Goal: Check status: Check status

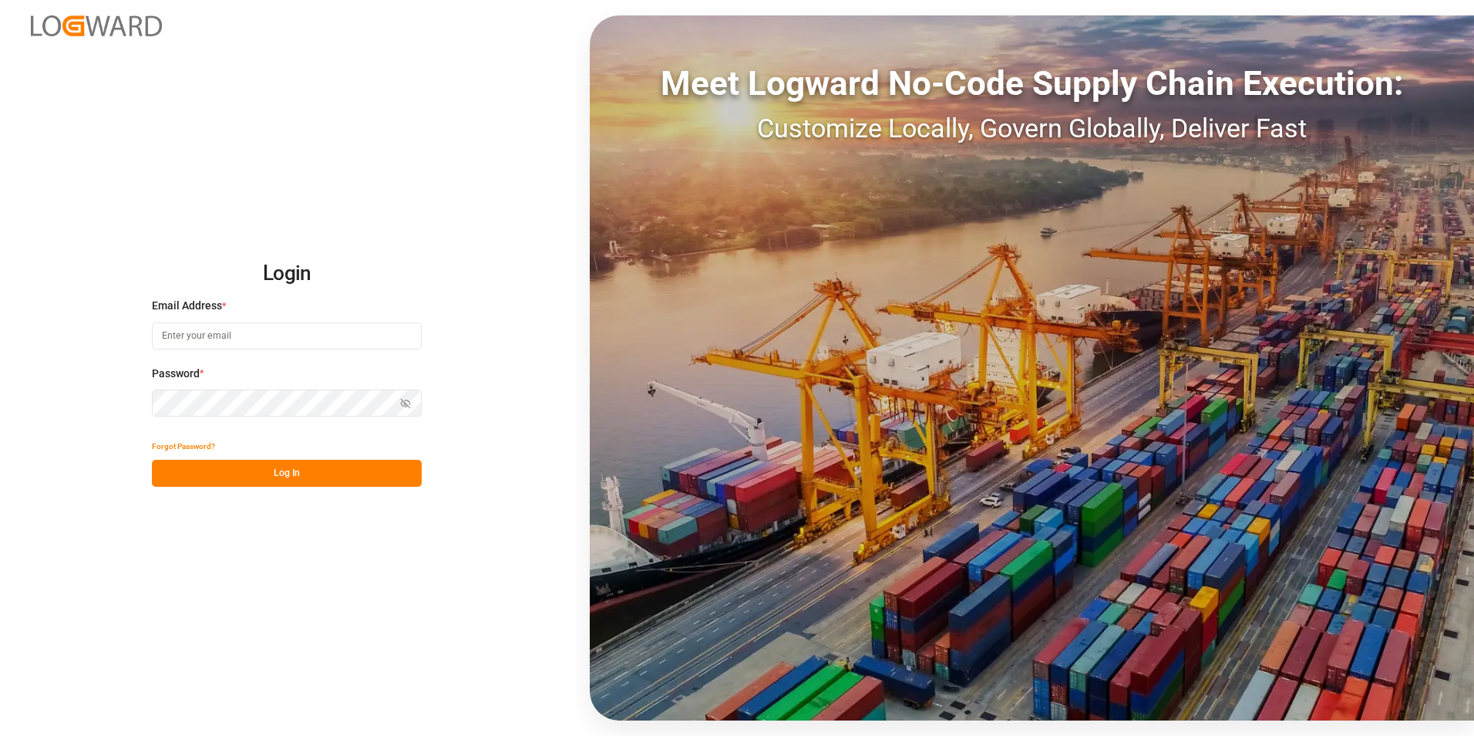
type input "[PERSON_NAME][EMAIL_ADDRESS][PERSON_NAME][DOMAIN_NAME]"
click at [303, 468] on button "Log In" at bounding box center [287, 473] width 270 height 27
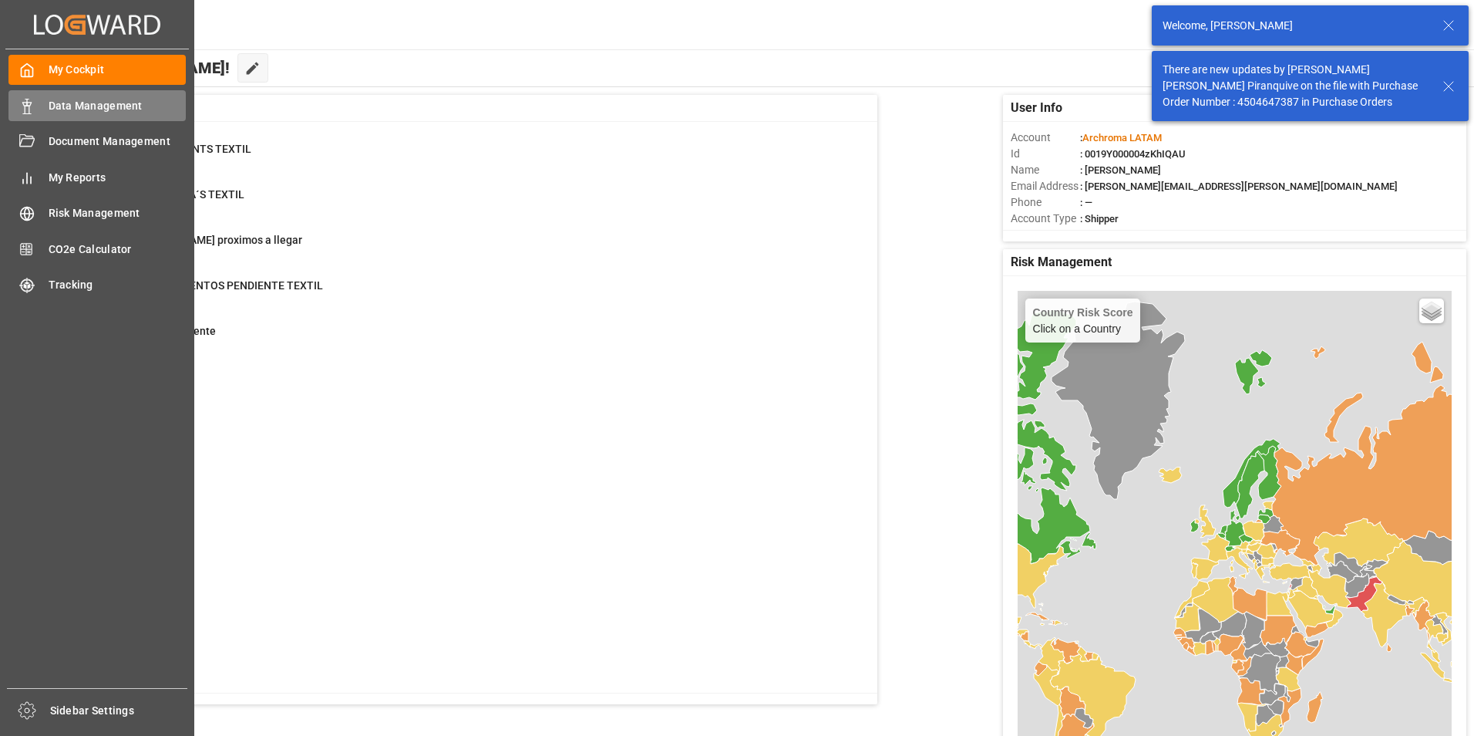
click at [44, 109] on div "Data Management Data Management" at bounding box center [96, 105] width 177 height 30
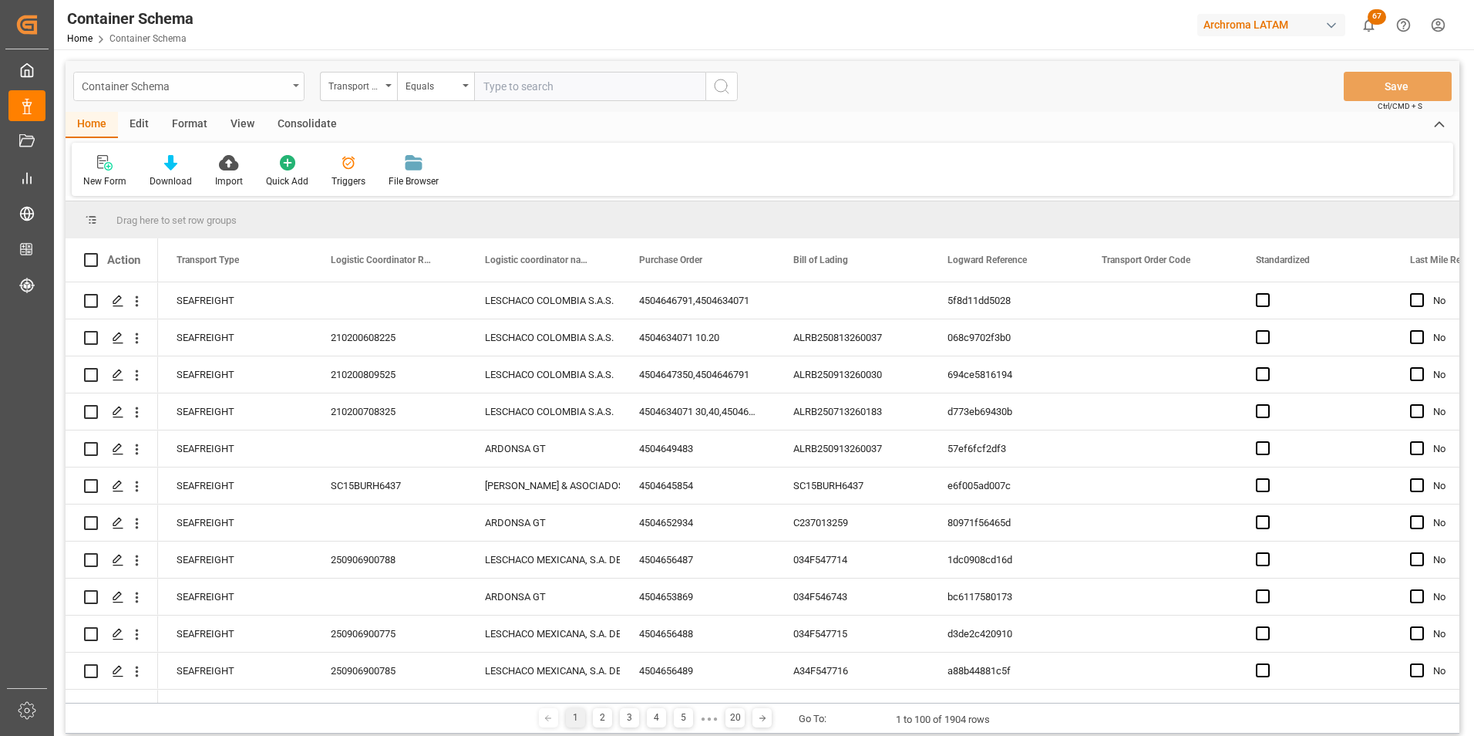
click at [297, 87] on div "Container Schema" at bounding box center [188, 86] width 231 height 29
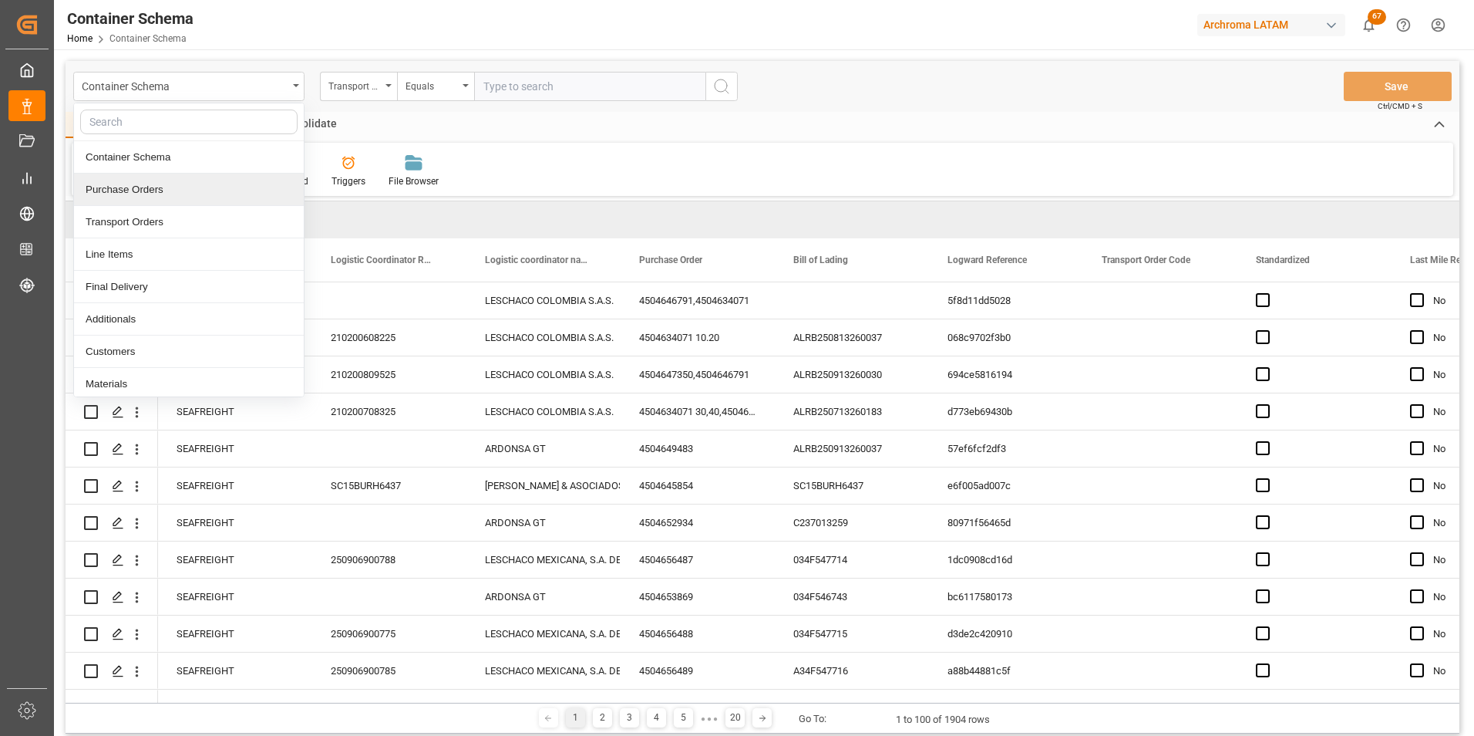
click at [204, 194] on div "Purchase Orders" at bounding box center [189, 190] width 230 height 32
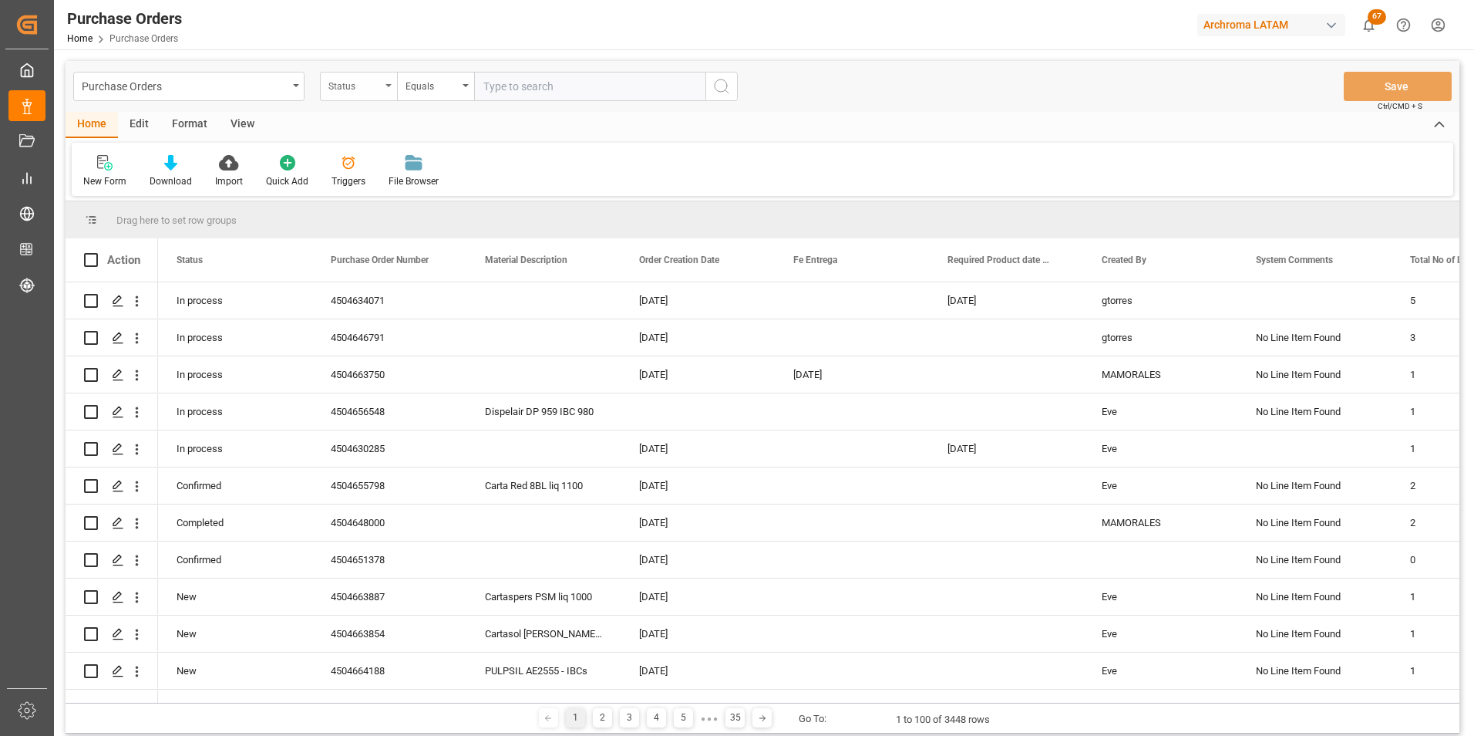
click at [381, 93] on div "Status" at bounding box center [358, 86] width 77 height 29
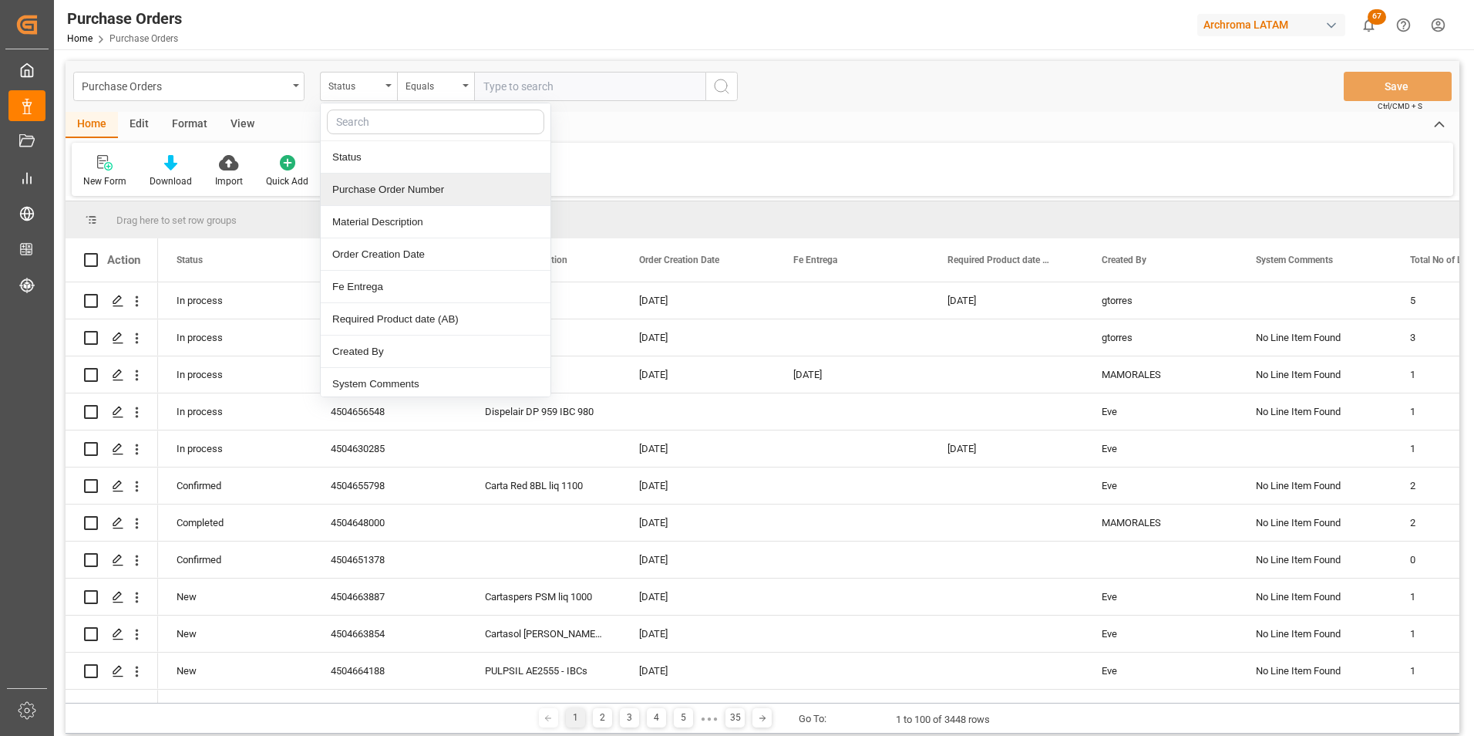
click at [379, 182] on div "Purchase Order Number" at bounding box center [436, 190] width 230 height 32
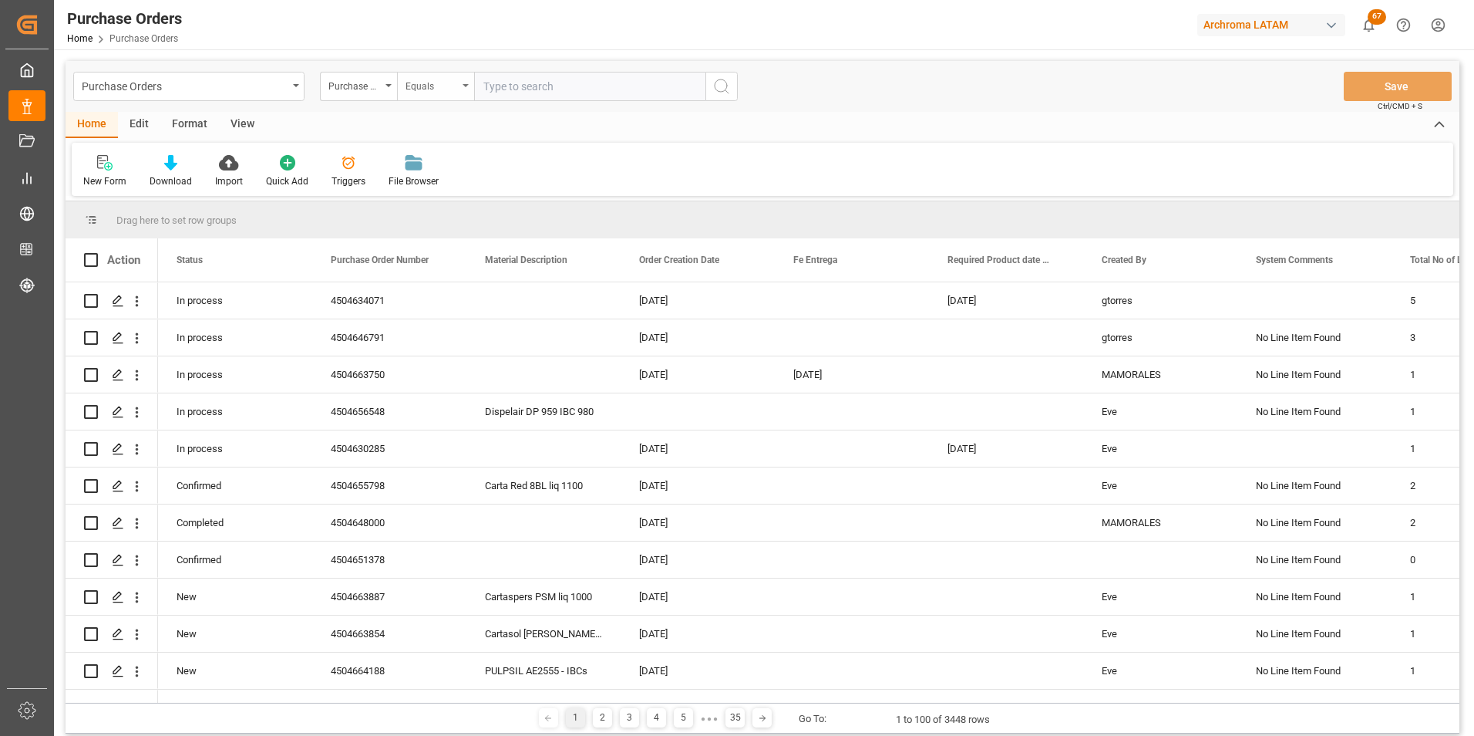
click at [425, 92] on div "Equals" at bounding box center [432, 85] width 52 height 18
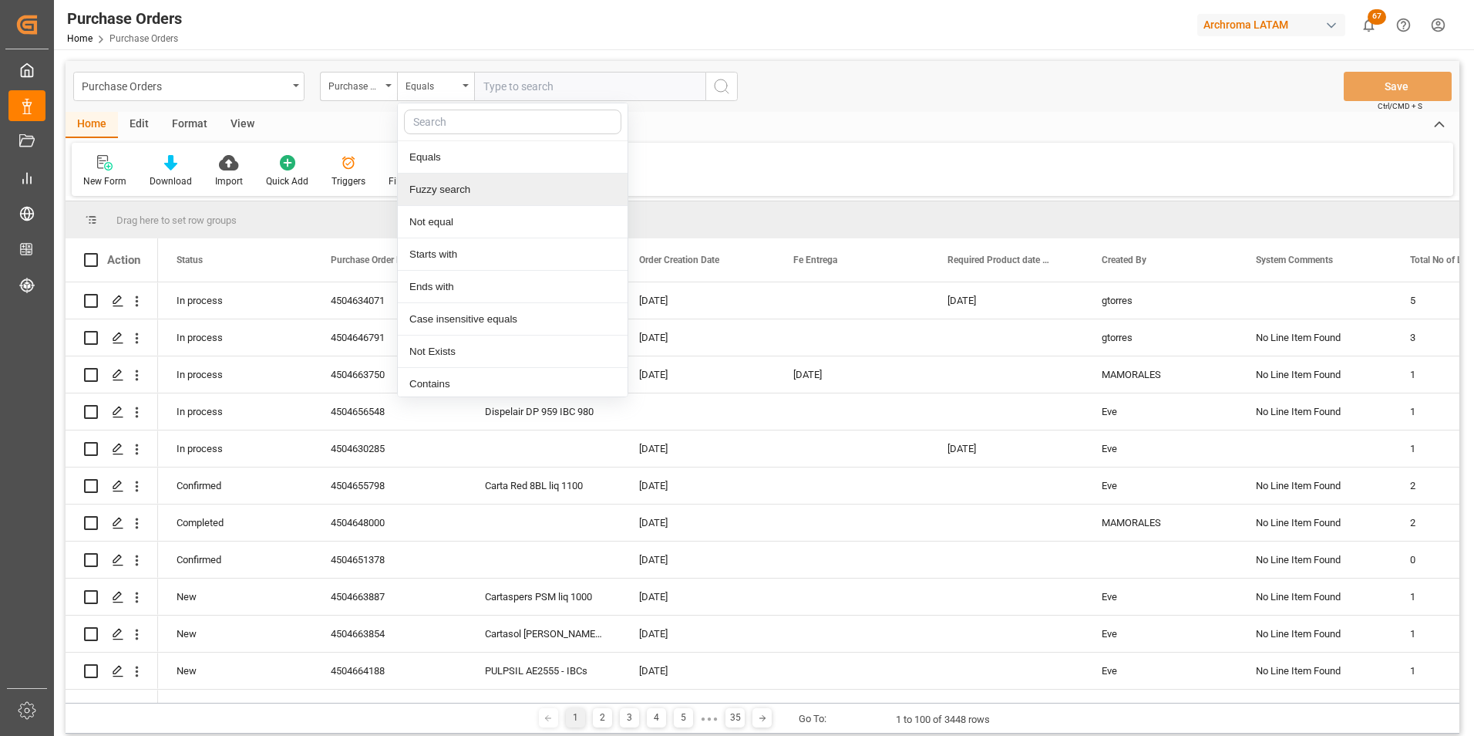
click at [456, 191] on div "Fuzzy search" at bounding box center [513, 190] width 230 height 32
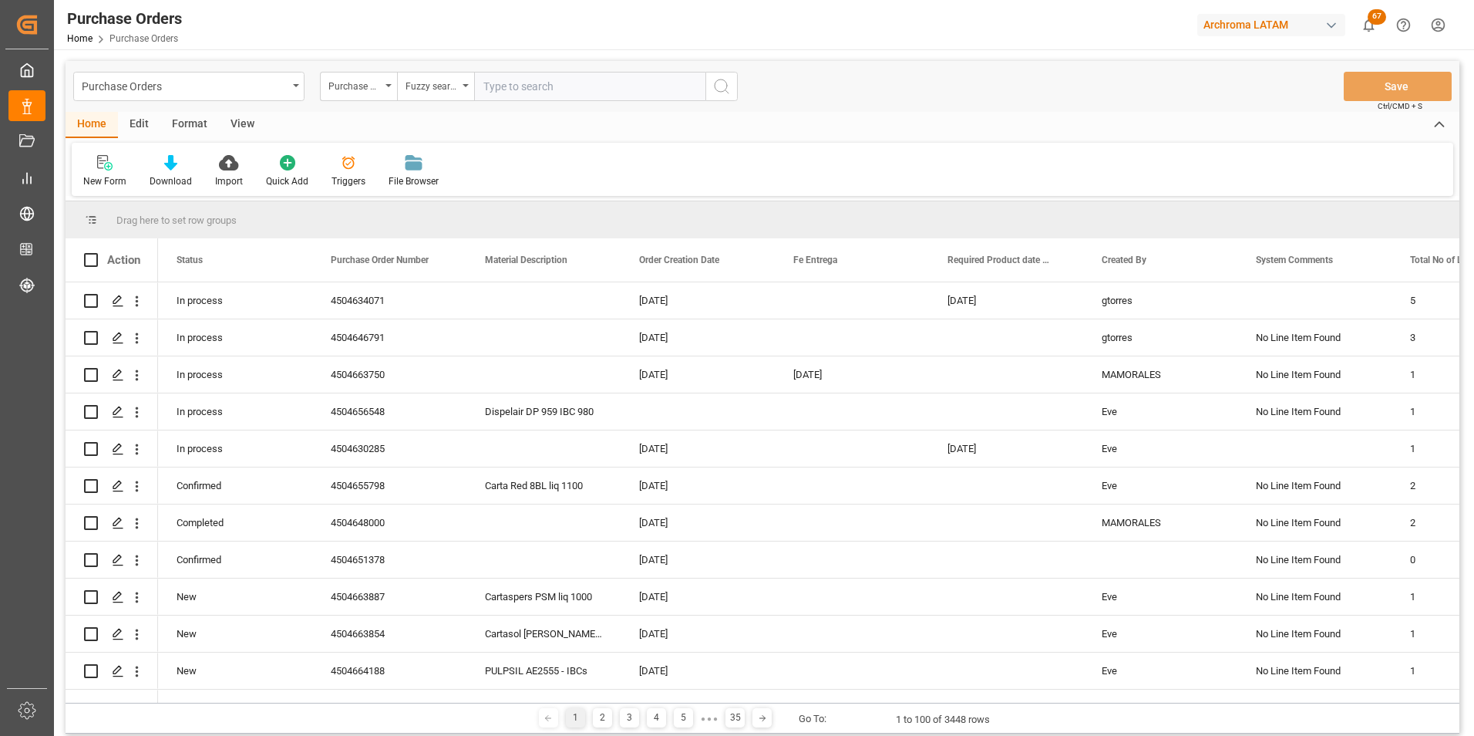
paste input "4504639614"
type input "4504639614"
click at [715, 90] on icon "search button" at bounding box center [722, 86] width 19 height 19
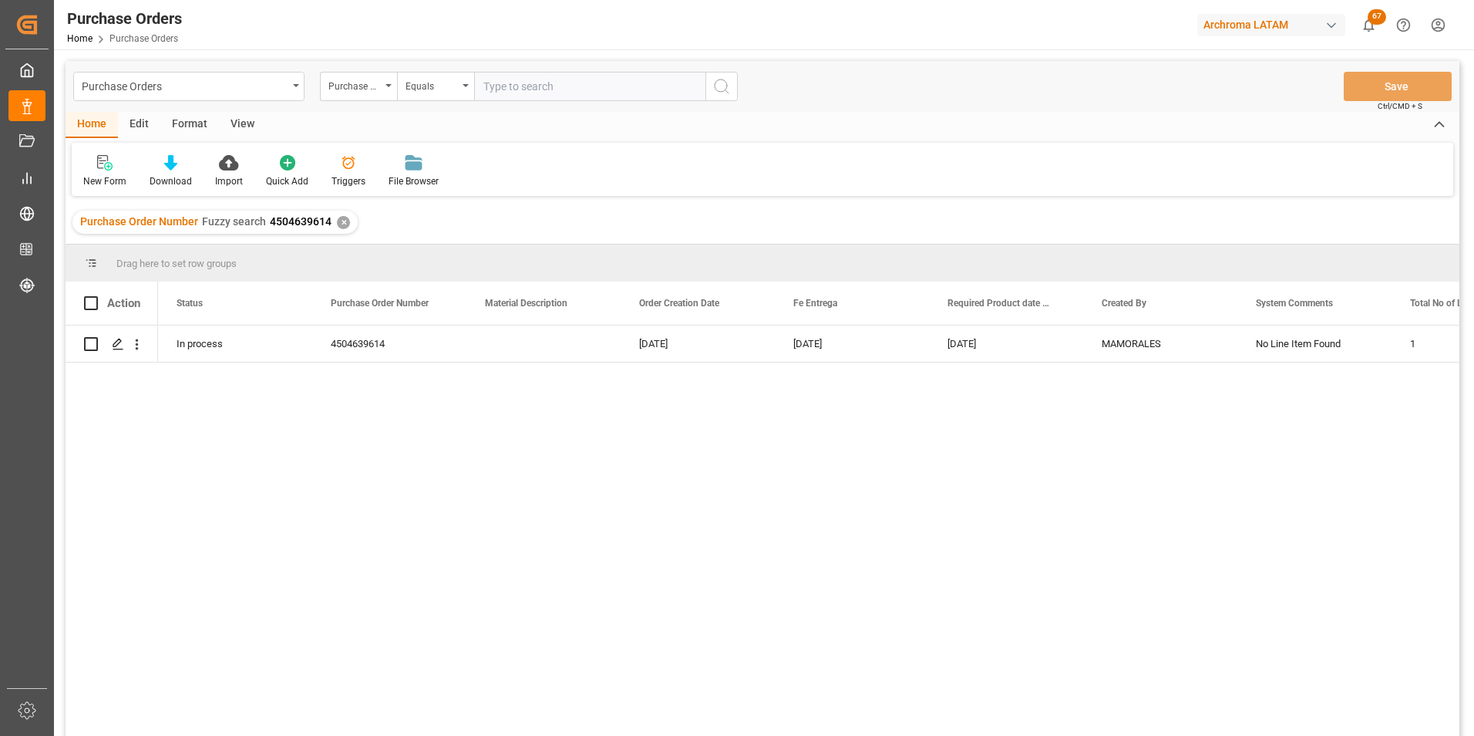
click at [343, 221] on div "✕" at bounding box center [343, 222] width 13 height 13
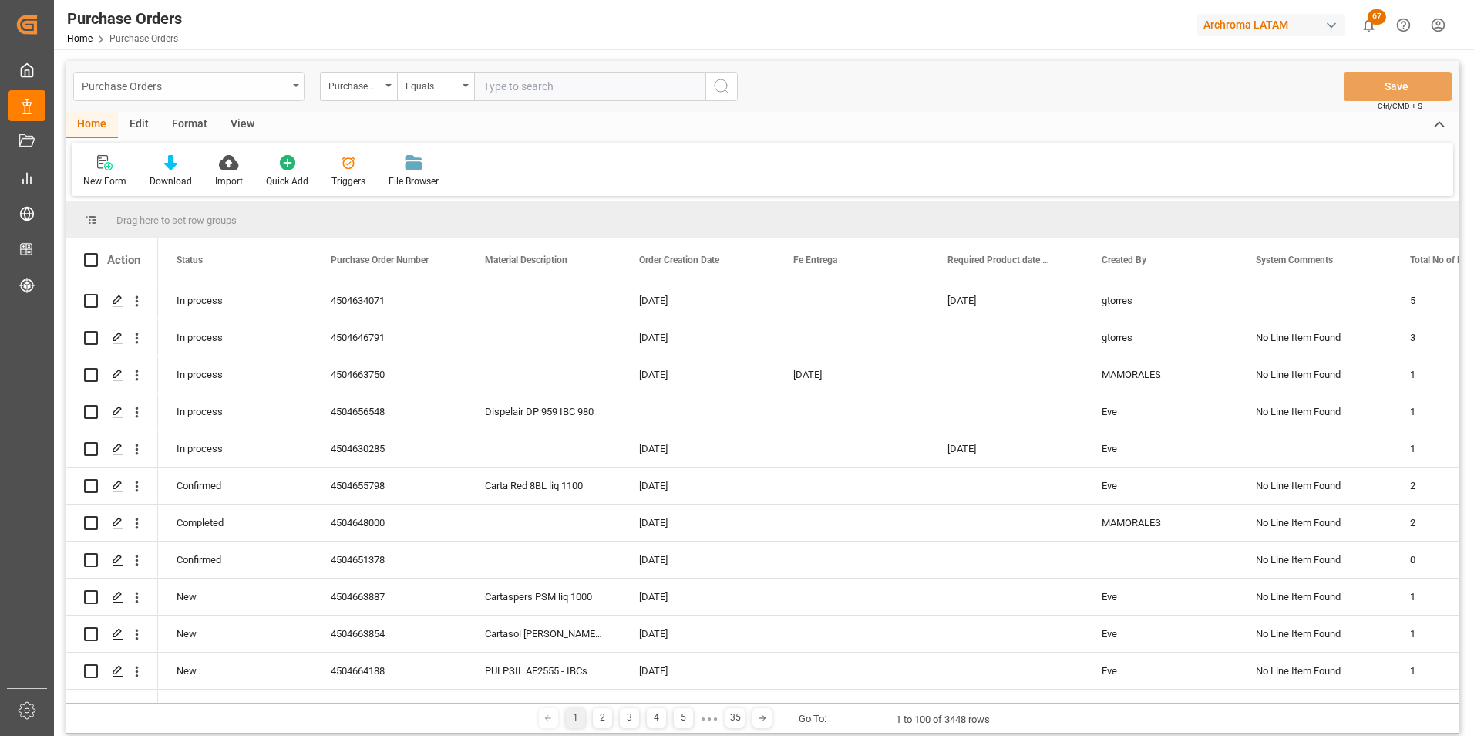
click at [298, 96] on div "Purchase Orders" at bounding box center [188, 86] width 231 height 29
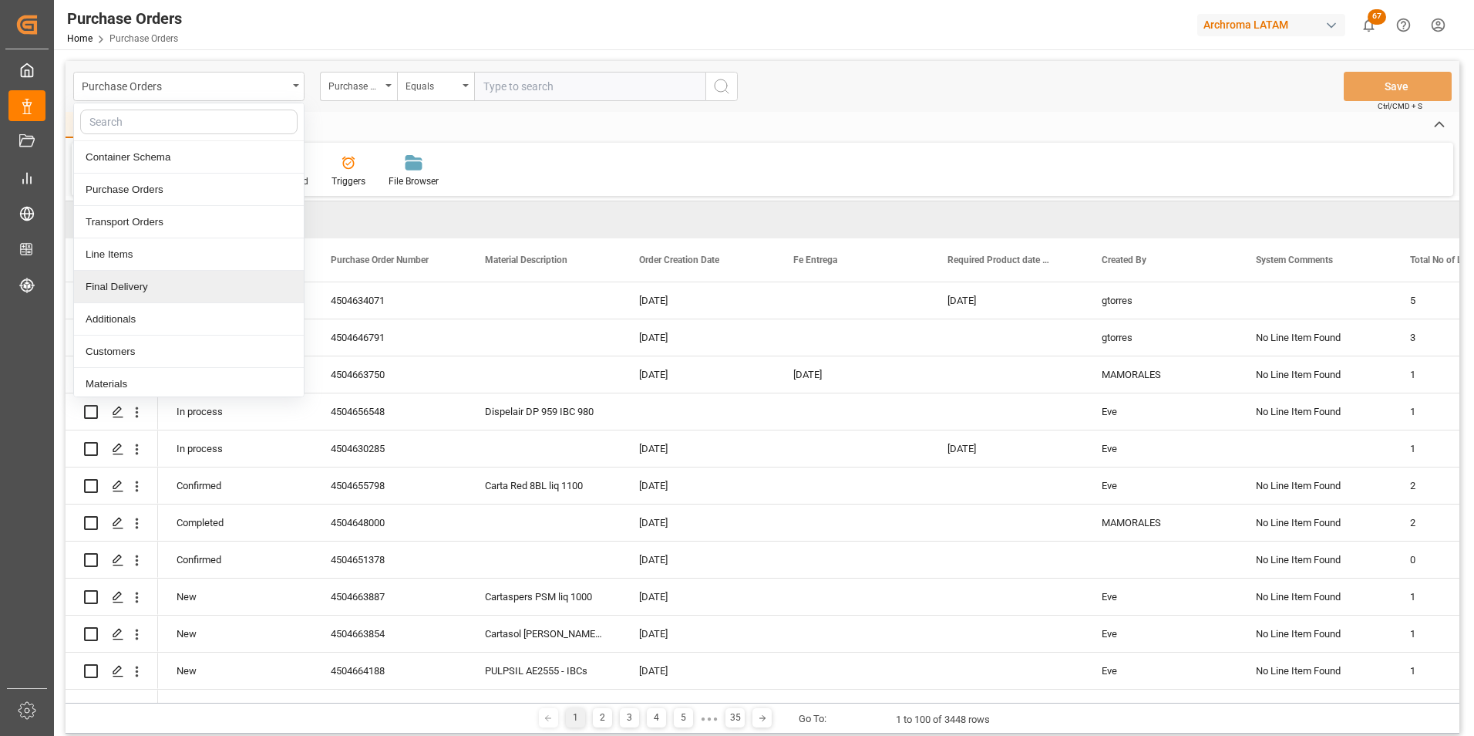
click at [150, 281] on div "Final Delivery" at bounding box center [189, 287] width 230 height 32
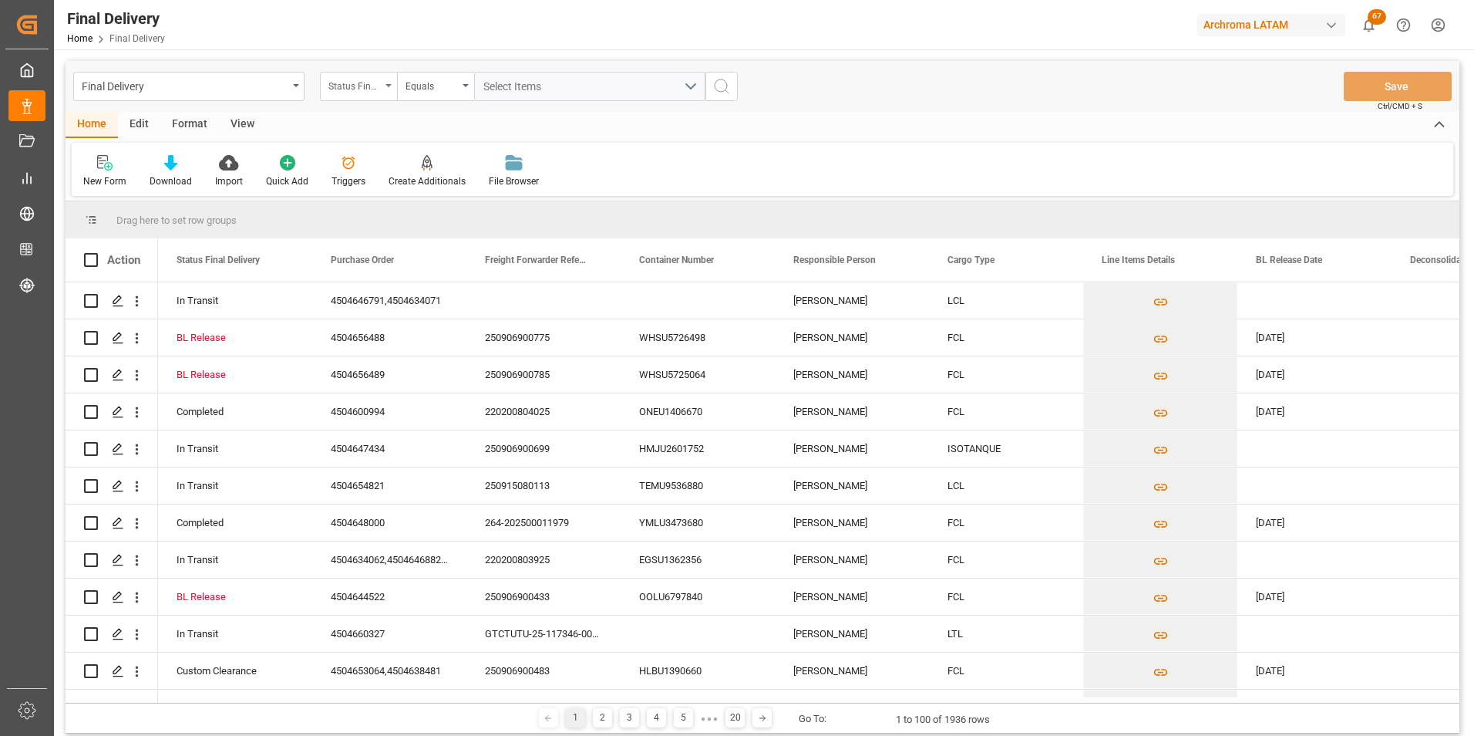
click at [384, 96] on div "Status Final Delivery" at bounding box center [358, 86] width 77 height 29
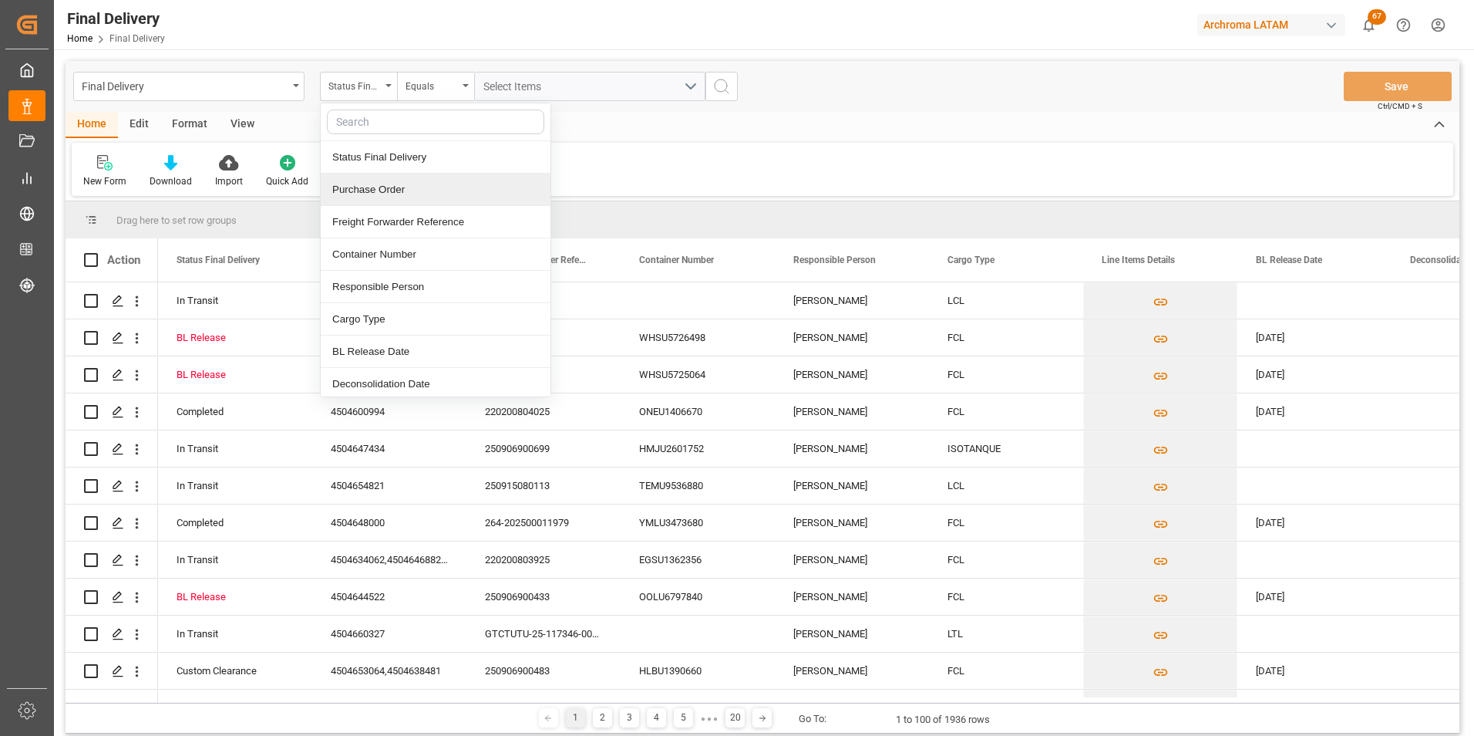
click at [386, 178] on div "Purchase Order" at bounding box center [436, 190] width 230 height 32
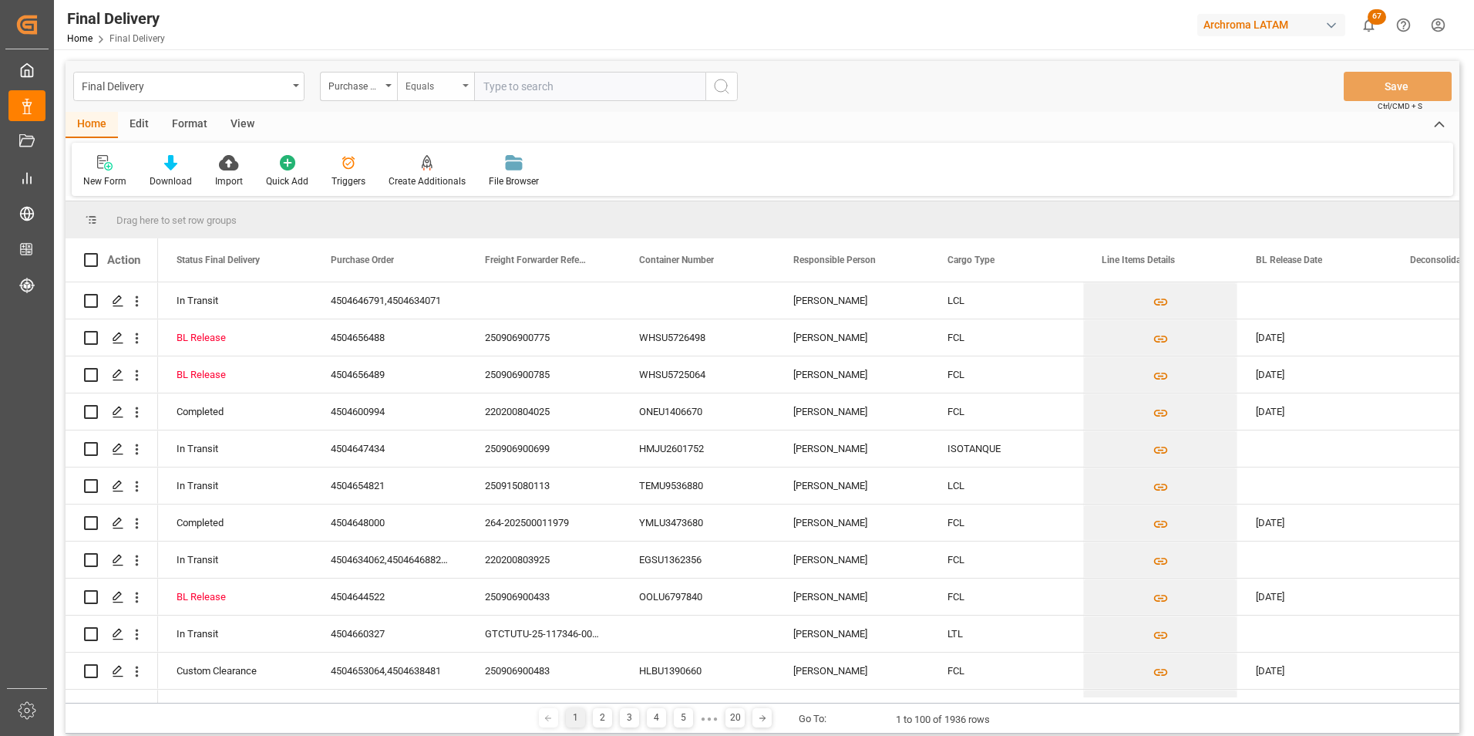
click at [442, 93] on div "Equals" at bounding box center [432, 85] width 52 height 18
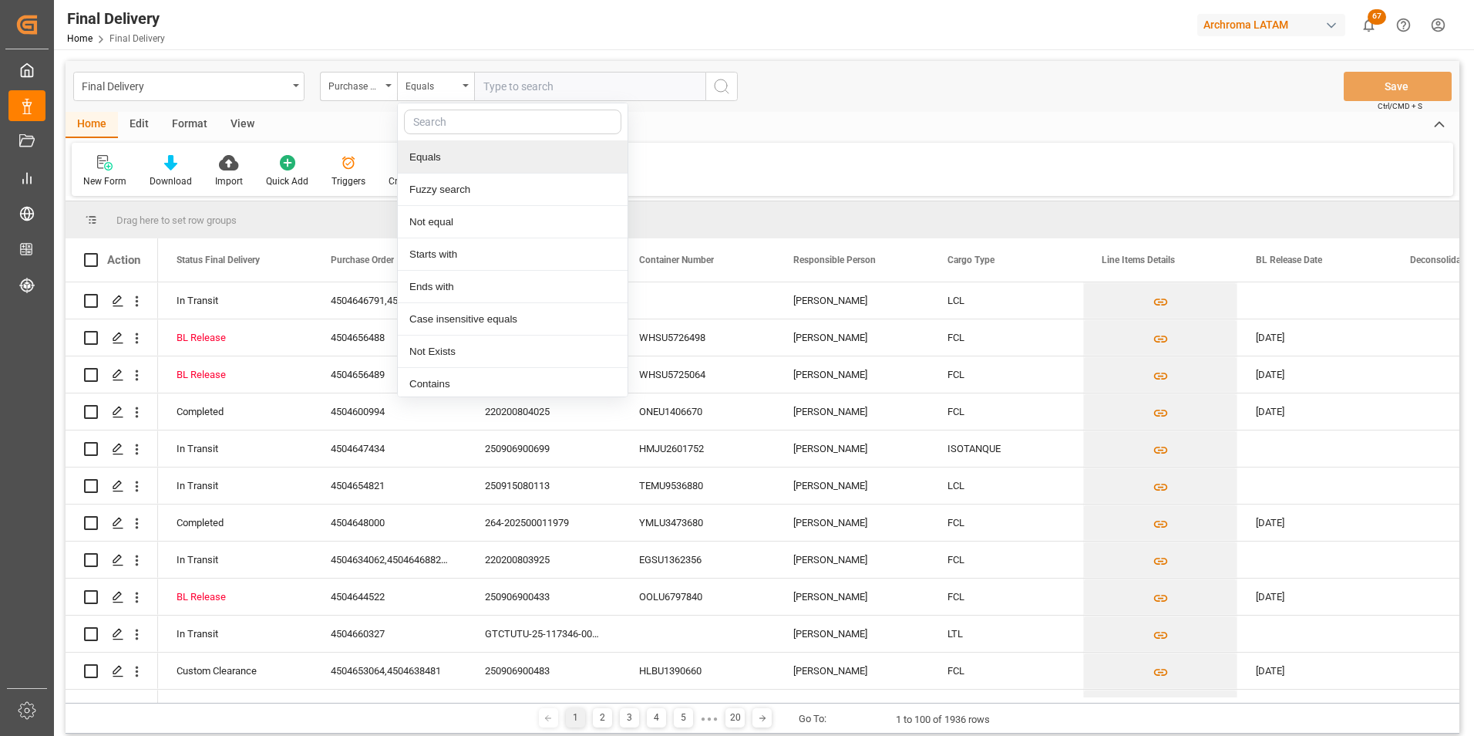
click at [467, 184] on div "Fuzzy search" at bounding box center [513, 190] width 230 height 32
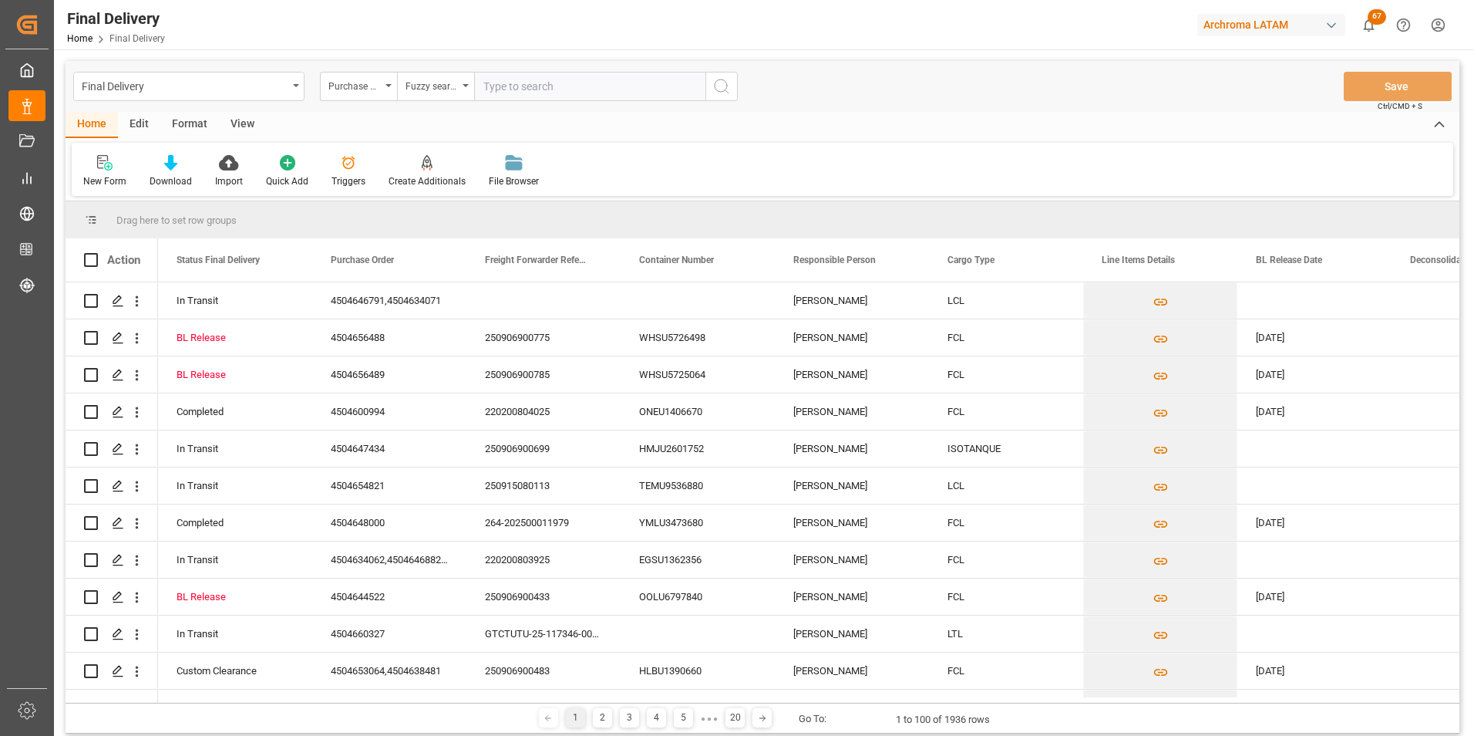
paste input "4504639614"
type input "4504639614"
click at [736, 87] on button "search button" at bounding box center [722, 86] width 32 height 29
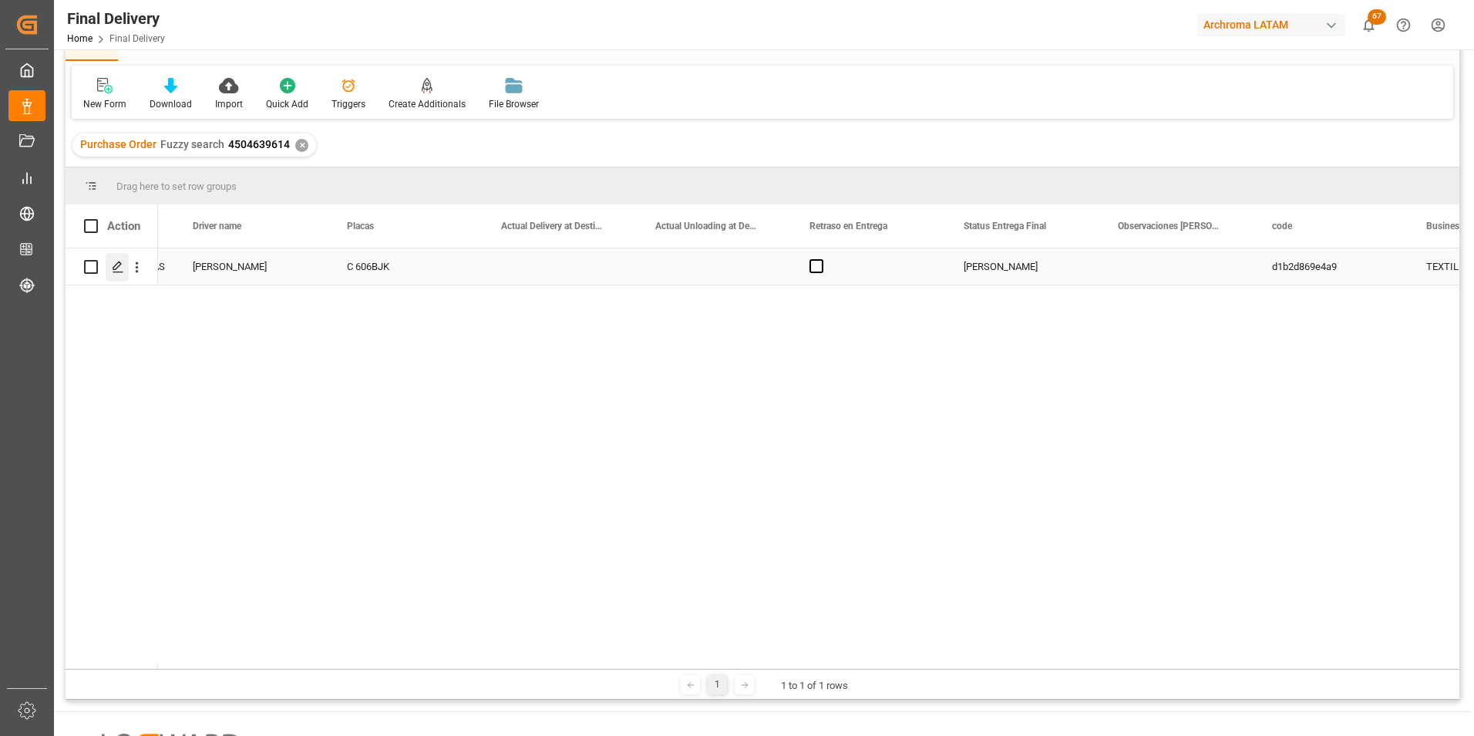
click at [127, 262] on div "Press SPACE to select this row." at bounding box center [117, 267] width 23 height 29
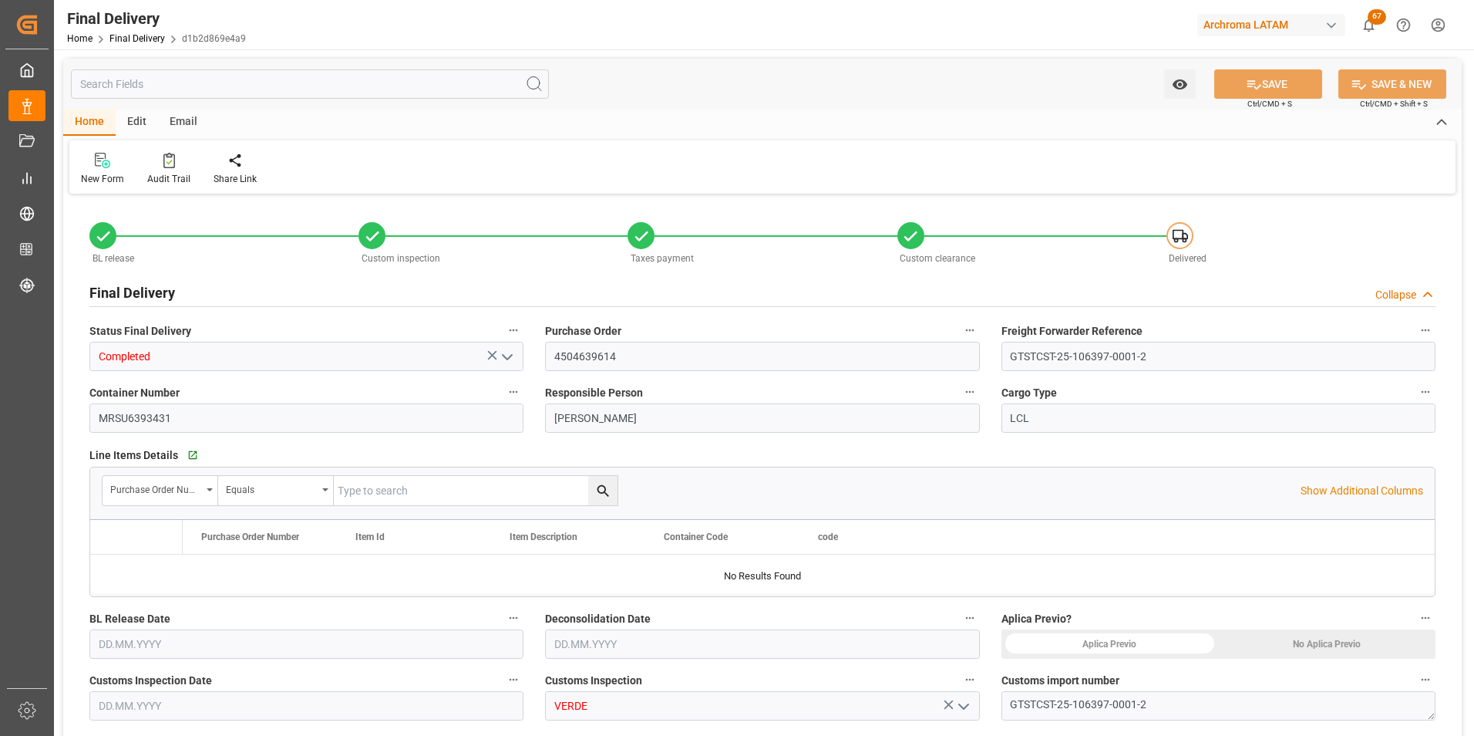
type input "12"
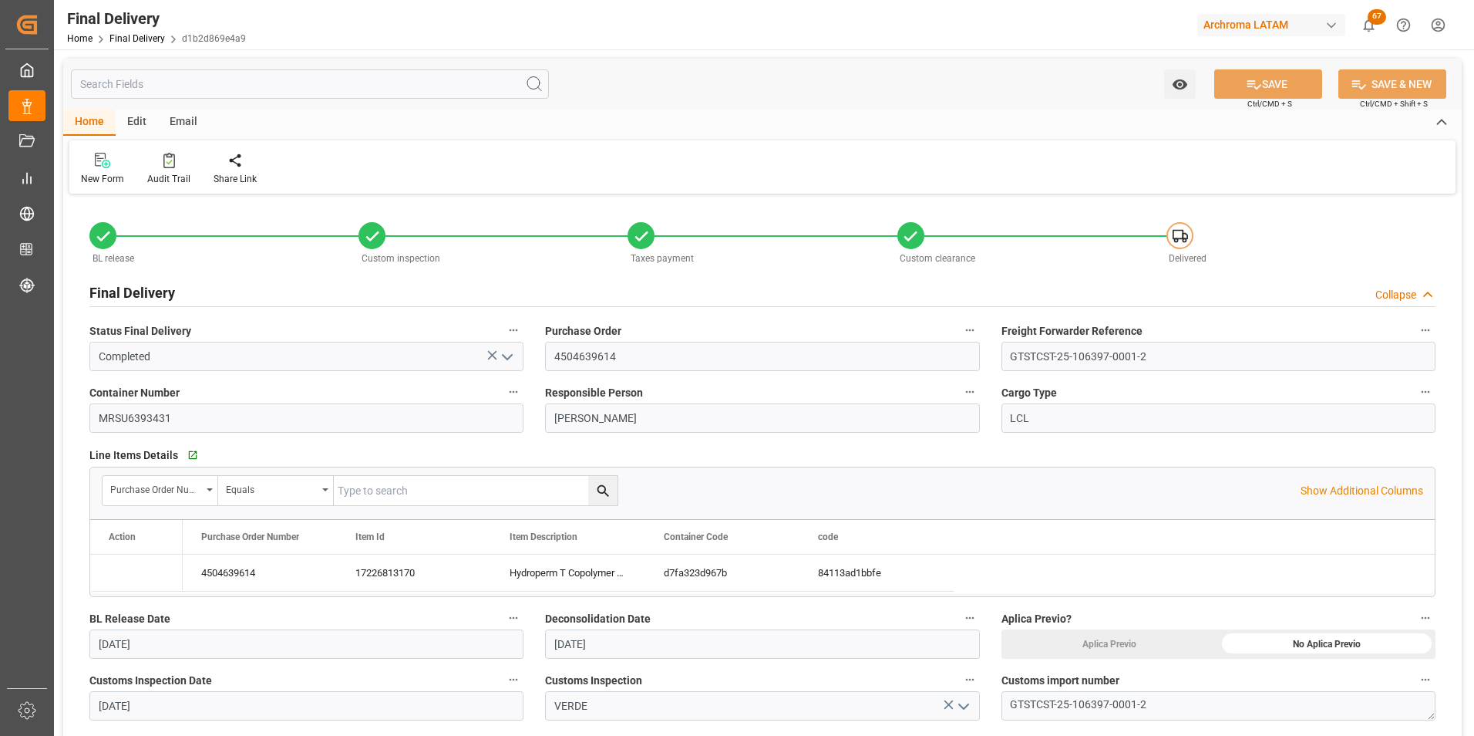
type input "[DATE]"
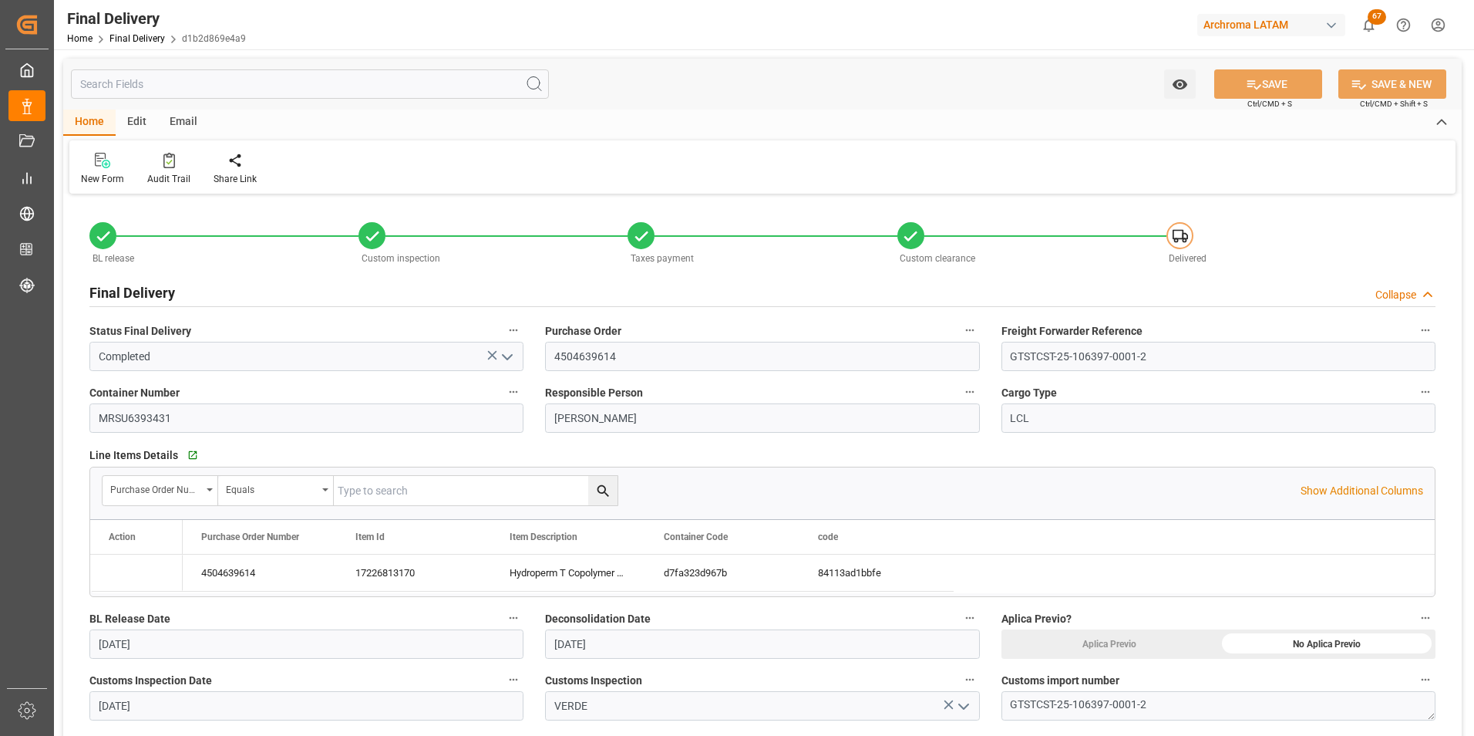
type input "[DATE]"
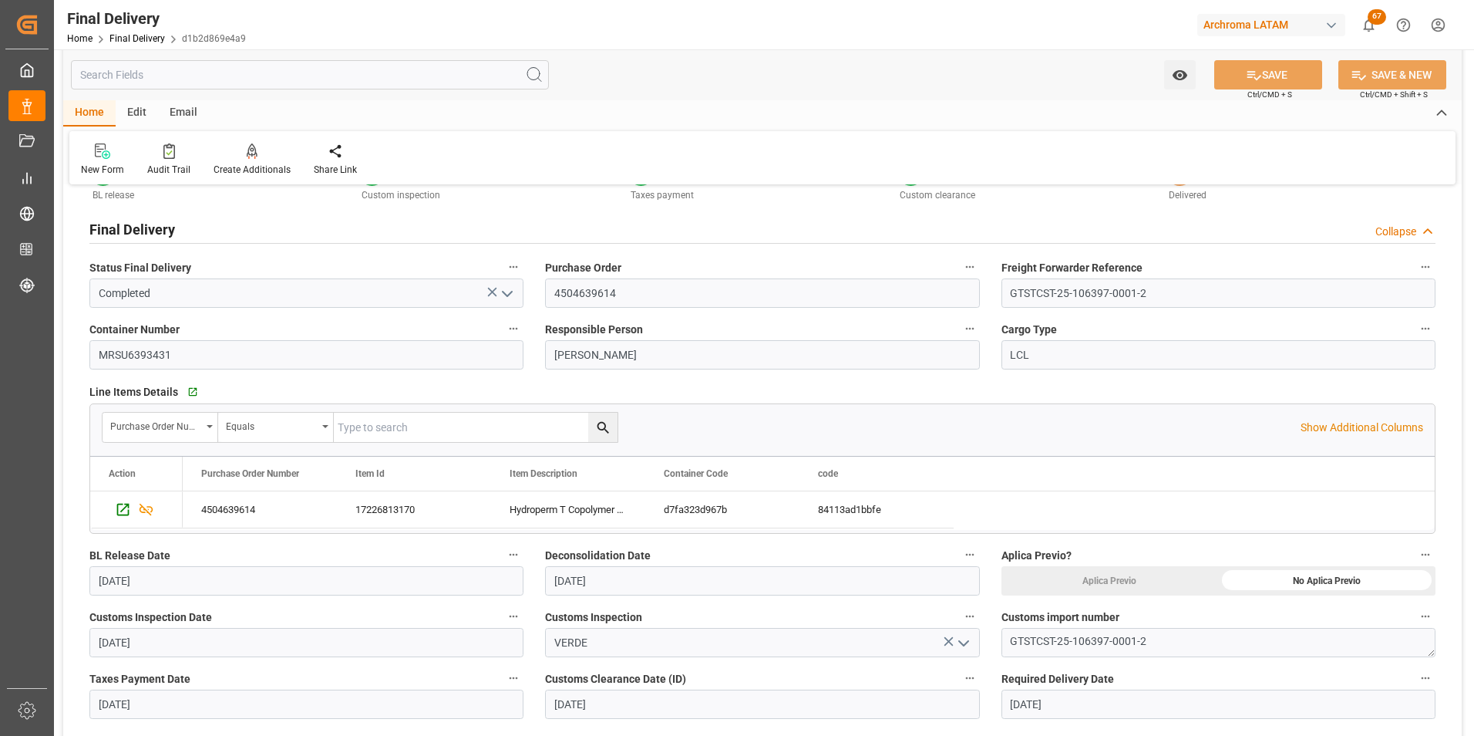
scroll to position [231, 0]
